Goal: Task Accomplishment & Management: Manage account settings

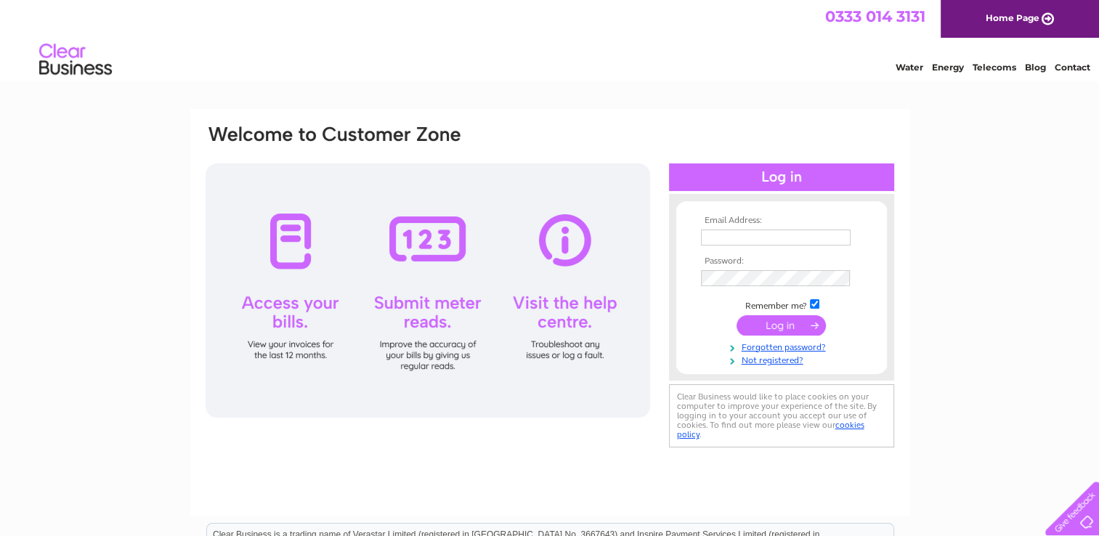
type input "[EMAIL_ADDRESS][DOMAIN_NAME]"
click at [771, 323] on input "submit" at bounding box center [780, 325] width 89 height 20
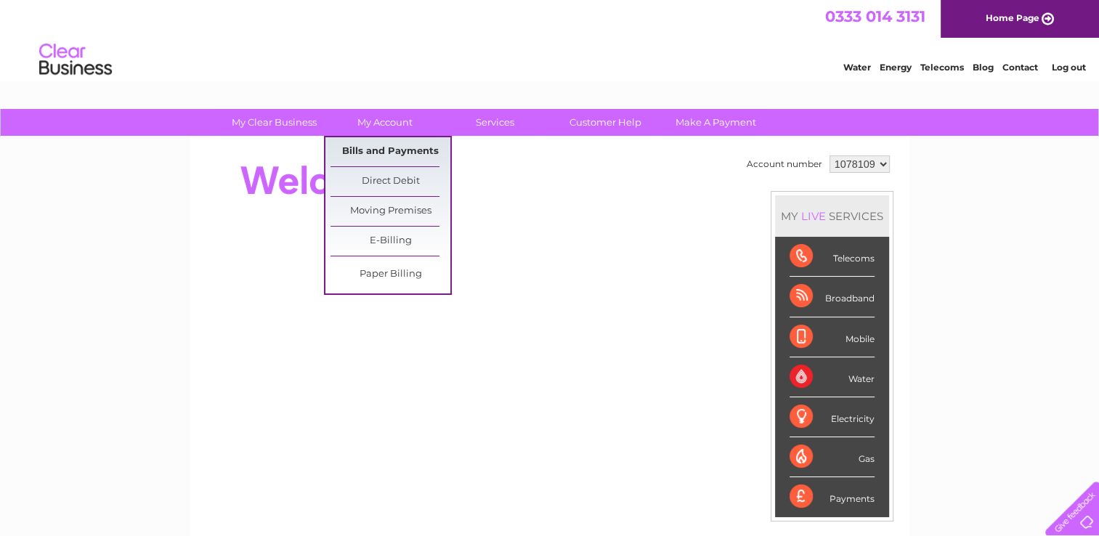
click at [392, 147] on link "Bills and Payments" at bounding box center [390, 151] width 120 height 29
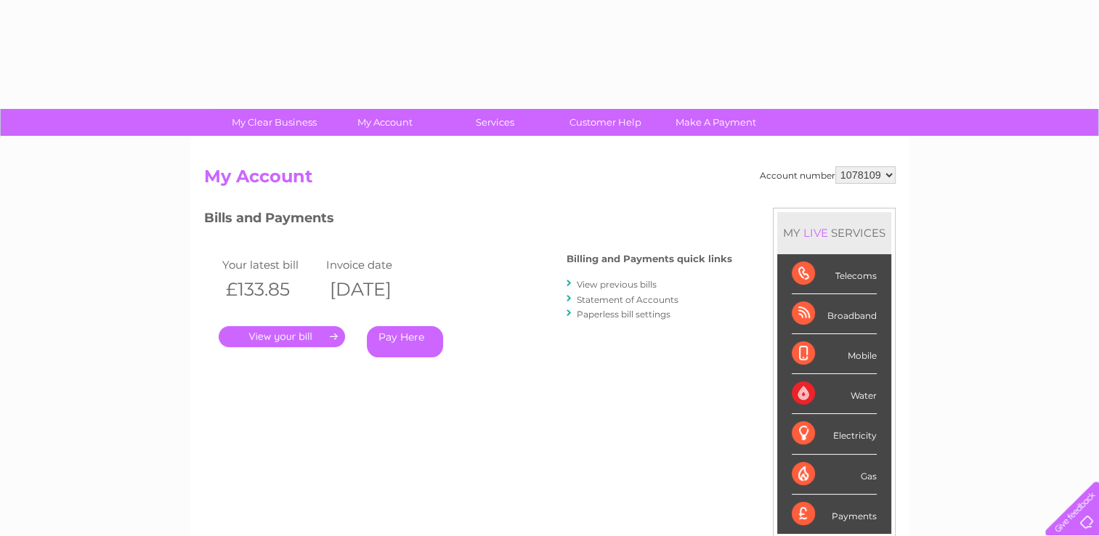
click at [284, 336] on link "." at bounding box center [282, 336] width 126 height 21
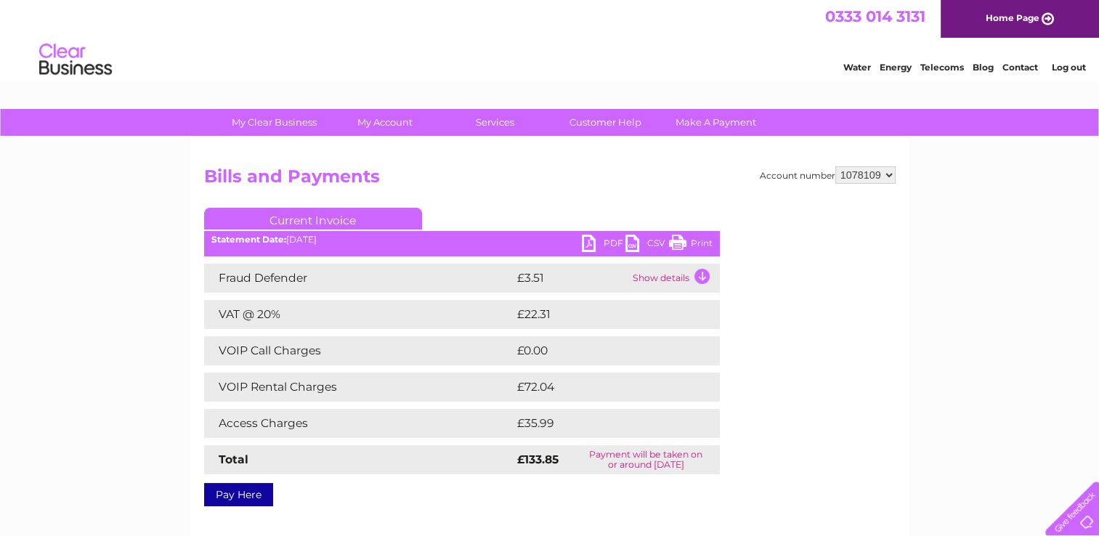
click at [593, 246] on link "PDF" at bounding box center [604, 245] width 44 height 21
